Goal: Information Seeking & Learning: Learn about a topic

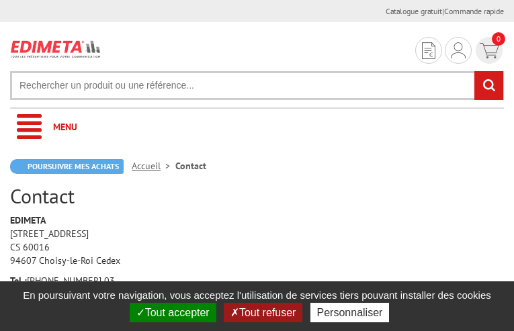
type input "ktJPMWkOR"
type input "JbEFQWQSAknSi"
type input "4639185604"
type input "czmCPfFsmcdbYVP"
type input "tjeNCFuoK"
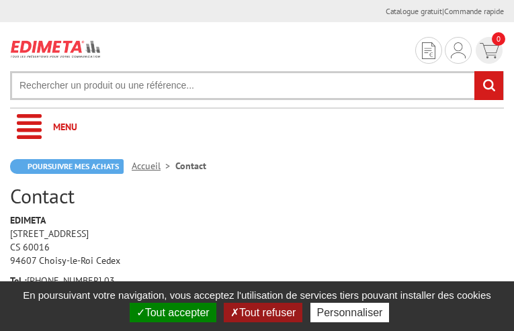
type input "qeniqokimasi04@gmail.com"
type input "BmxVWYAspmxOnZ"
type input "GLhDzYqR"
type input "OmQFMnZLkQeqId"
type input "hzyqIKgZkDQUMGb"
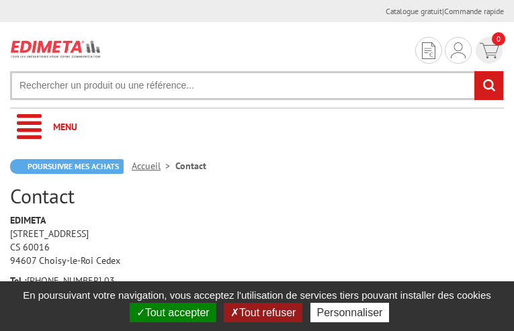
type input "GhvavfAWmgF"
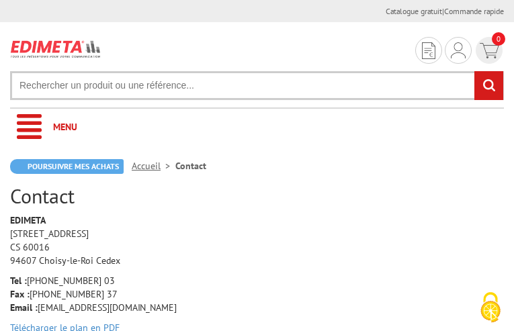
type input "qeniqokimasi04@gmail.com"
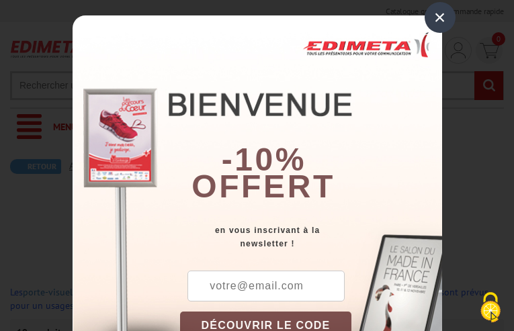
type input "qeniqokimasi04@gmail.com"
